Goal: Use online tool/utility: Use online tool/utility

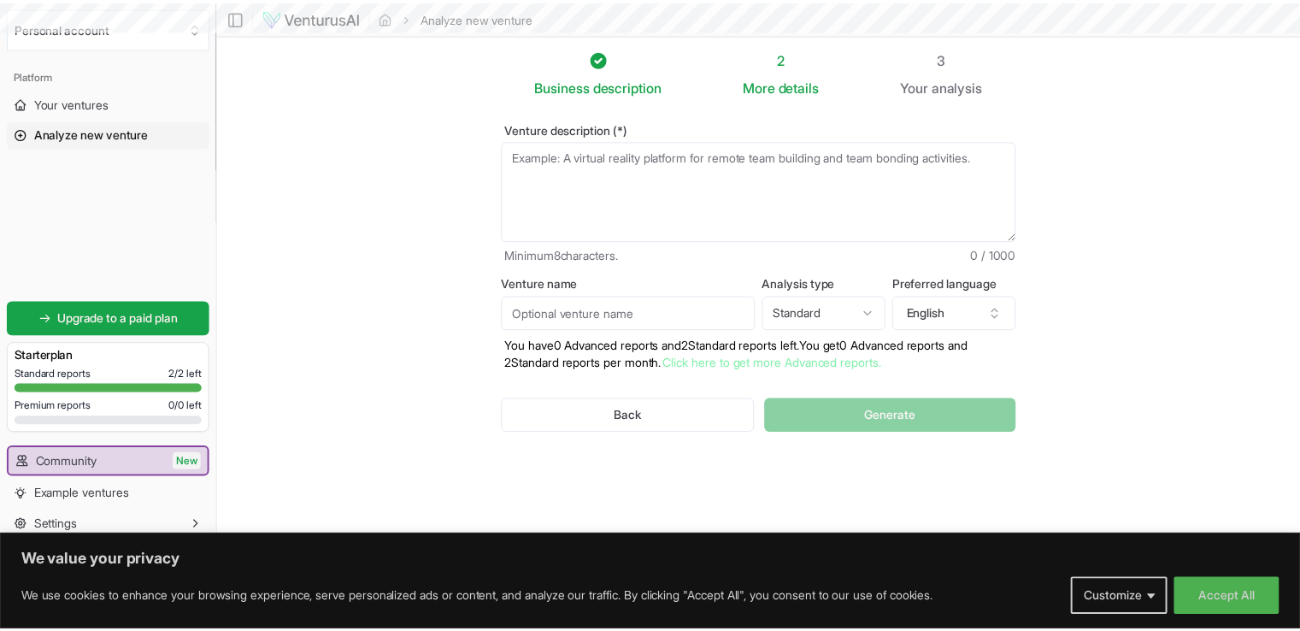
scroll to position [7314, 0]
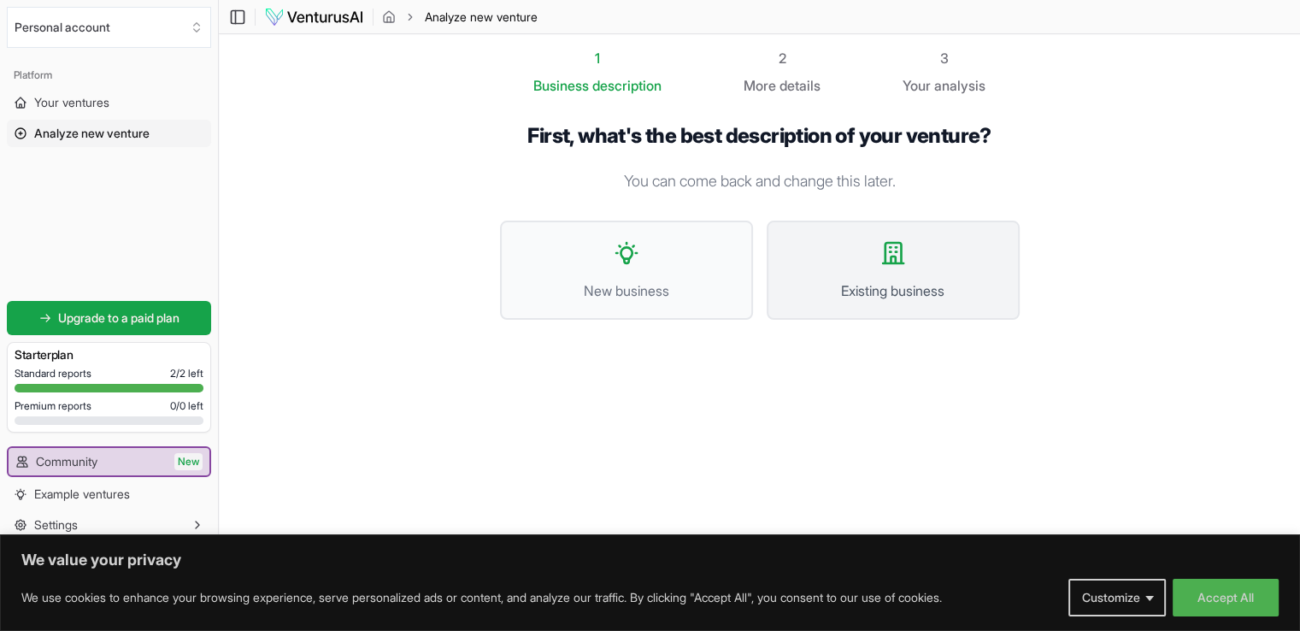
click at [899, 262] on icon at bounding box center [893, 253] width 21 height 21
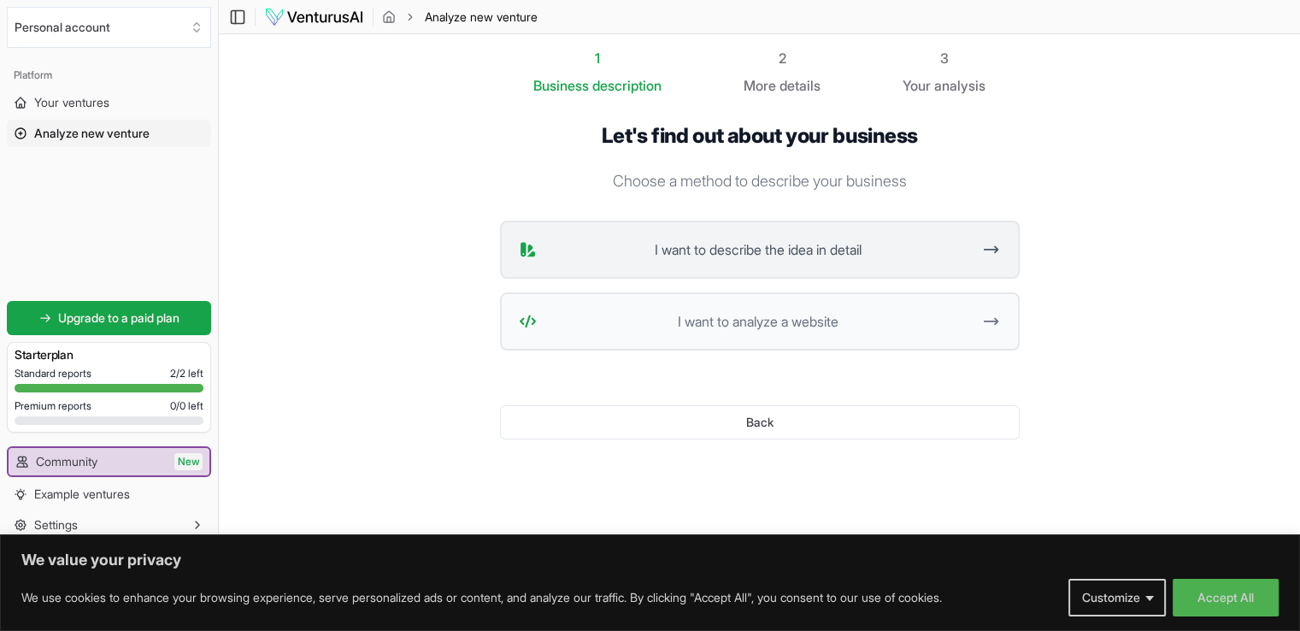
click at [850, 261] on button "I want to describe the idea in detail" at bounding box center [760, 249] width 520 height 58
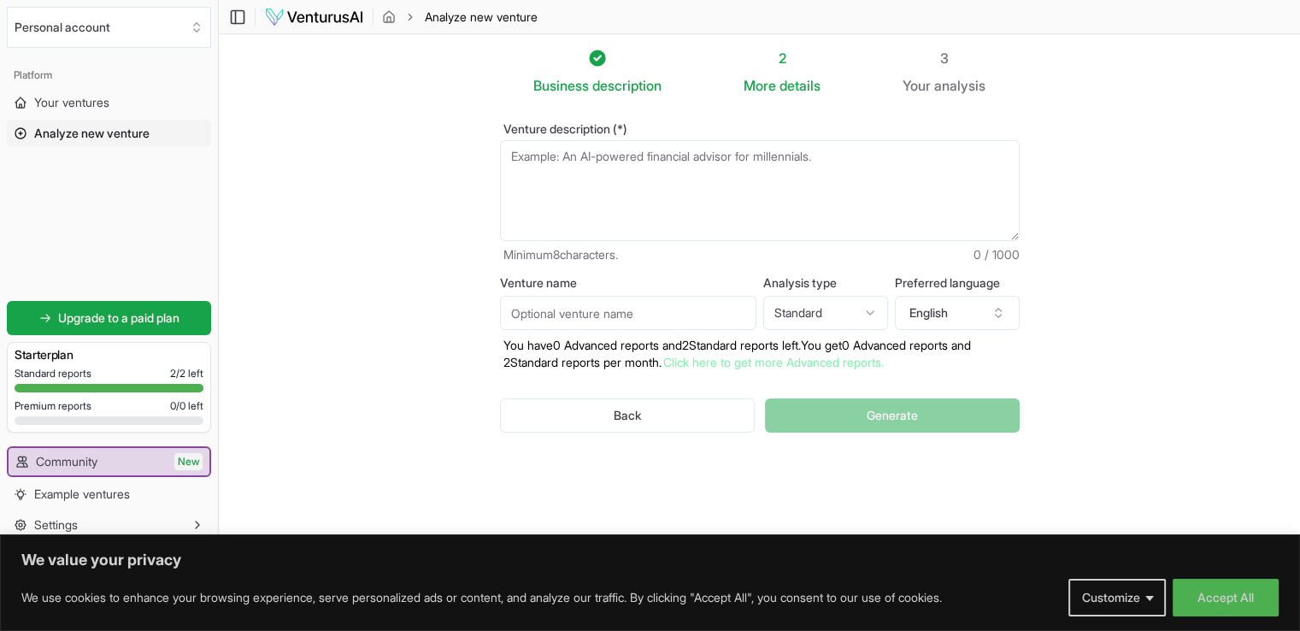
click at [732, 167] on textarea "Venture description (*)" at bounding box center [760, 190] width 520 height 101
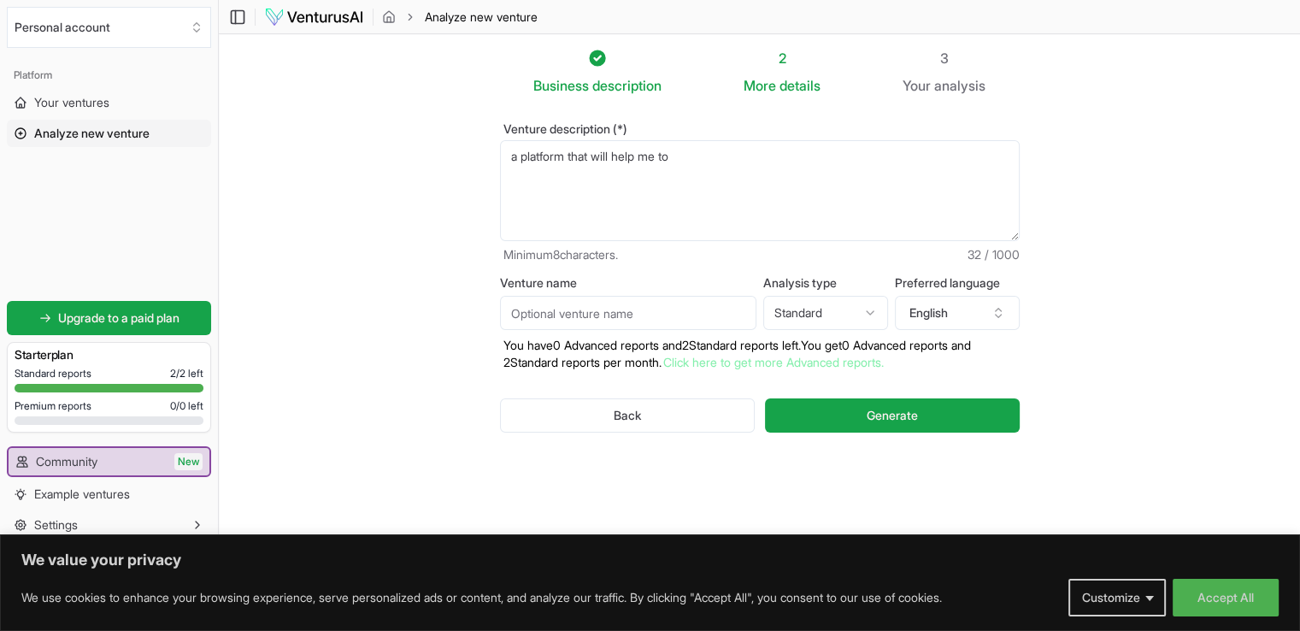
paste textarea "expand a small home cake baking business"
type textarea "a platform that will help me to expand a small home cake baking business"
click at [902, 420] on span "Generate" at bounding box center [892, 415] width 51 height 17
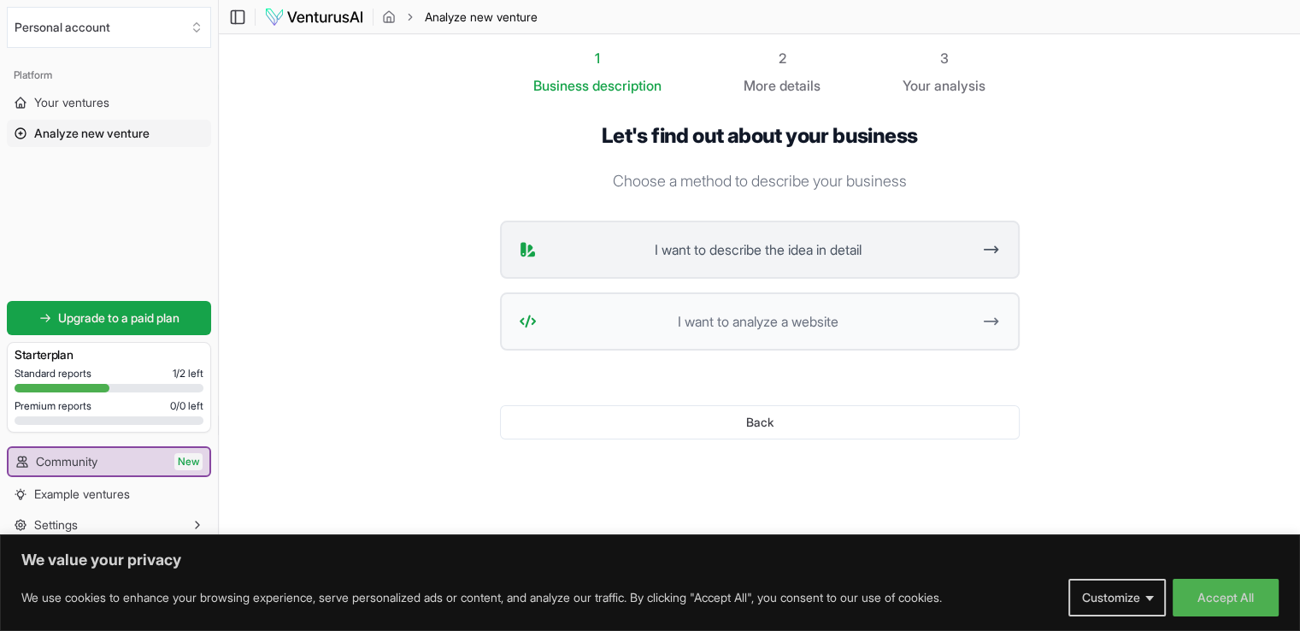
click at [713, 256] on span "I want to describe the idea in detail" at bounding box center [758, 249] width 428 height 21
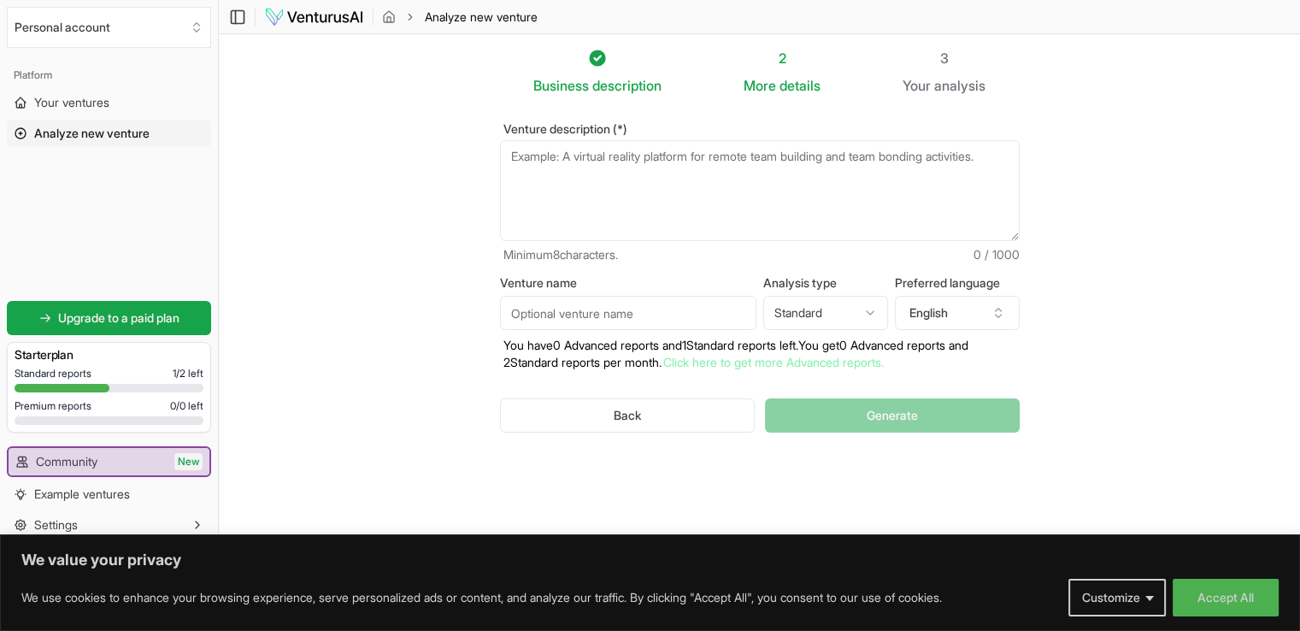
click at [711, 209] on textarea "Venture description (*)" at bounding box center [760, 190] width 520 height 101
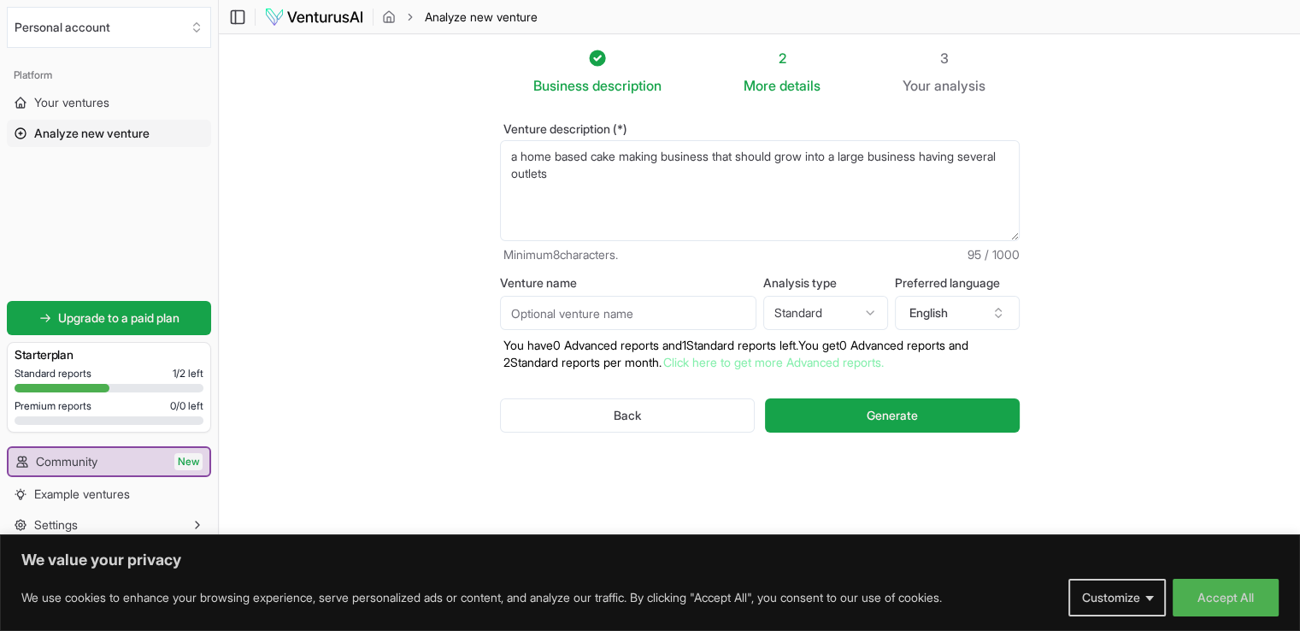
type textarea "a home based cake making business that should grow into a large business having…"
click at [671, 309] on input "Venture name" at bounding box center [628, 313] width 256 height 34
type input "[PERSON_NAME]"
drag, startPoint x: 569, startPoint y: 311, endPoint x: 523, endPoint y: 351, distance: 61.2
click at [523, 351] on p "You have 0 Advanced reports and 1 Standard reports left. Y ou get 0 Advanced re…" at bounding box center [760, 354] width 520 height 34
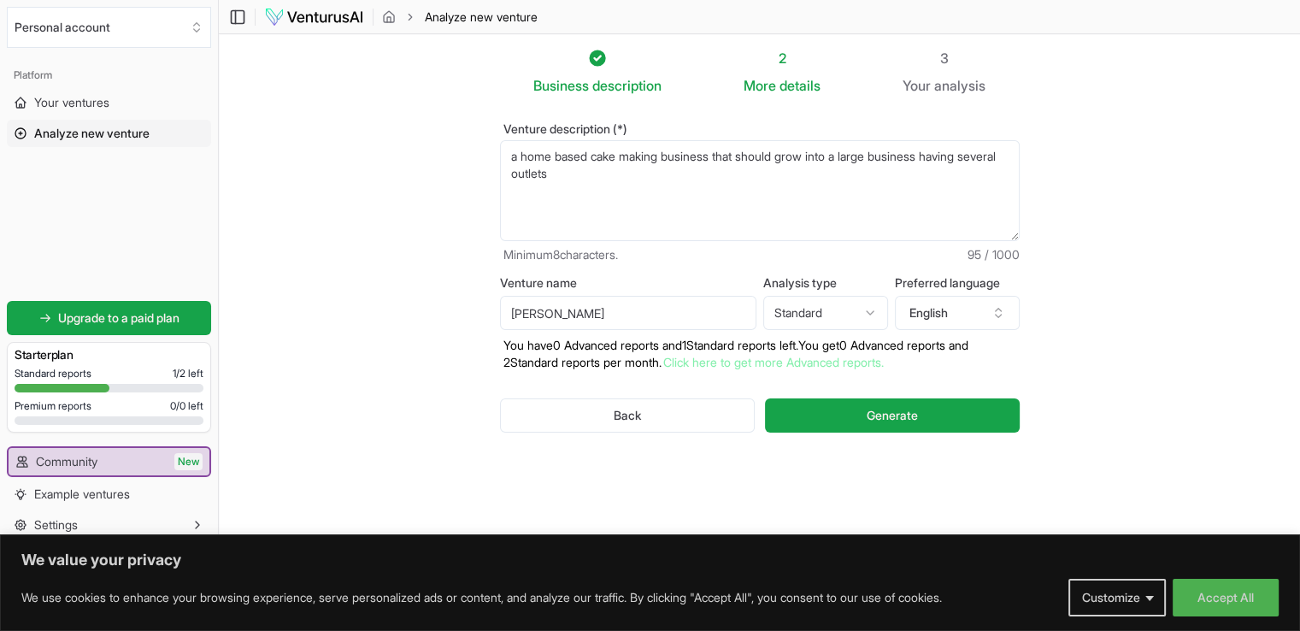
click at [562, 319] on input "[PERSON_NAME]" at bounding box center [628, 313] width 256 height 34
click at [844, 312] on html "We value your privacy We use cookies to enhance your browsing experience, serve…" at bounding box center [650, 315] width 1300 height 631
select select "advanced"
click at [585, 309] on input "[PERSON_NAME]" at bounding box center [628, 313] width 256 height 34
click at [595, 309] on input "[PERSON_NAME]" at bounding box center [628, 313] width 256 height 34
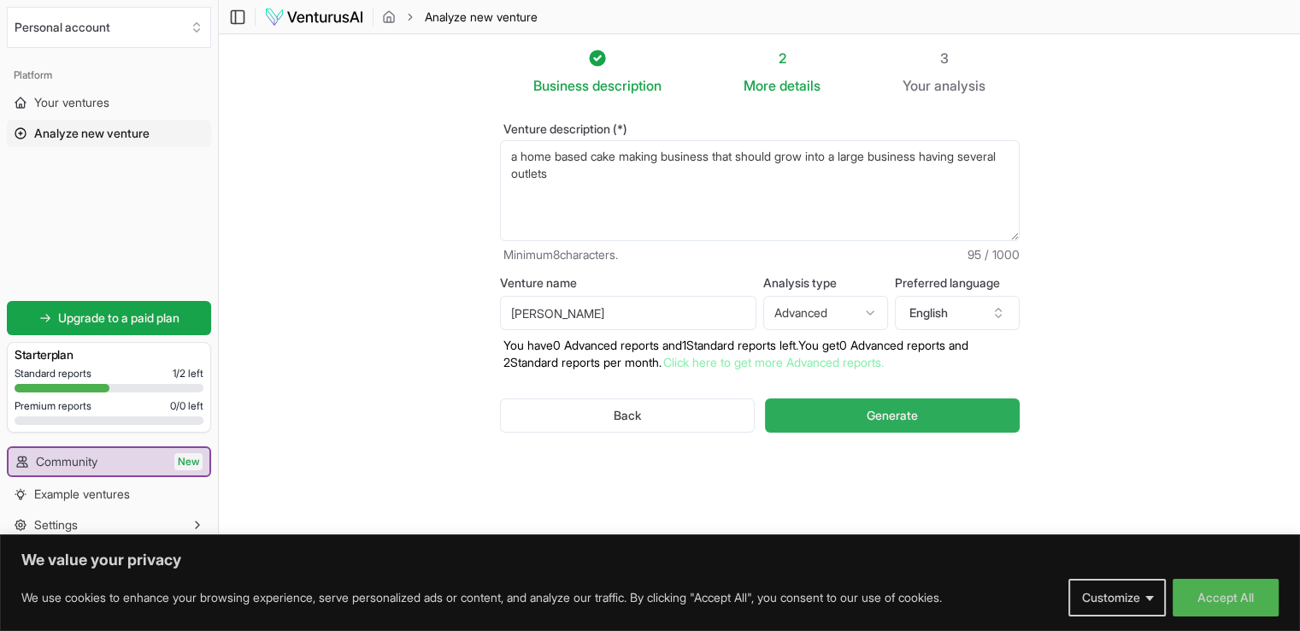
type input "[PERSON_NAME]"
click at [840, 408] on button "Generate" at bounding box center [892, 415] width 254 height 34
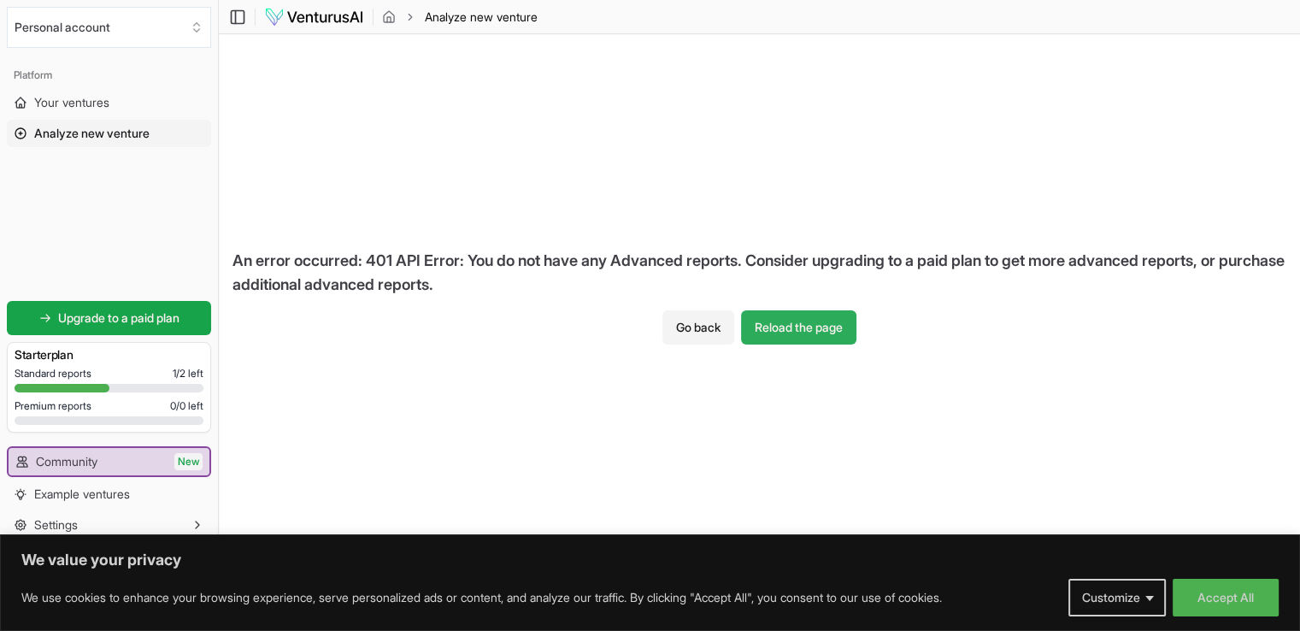
click at [790, 339] on button "Reload the page" at bounding box center [798, 327] width 115 height 34
